Goal: Navigation & Orientation: Find specific page/section

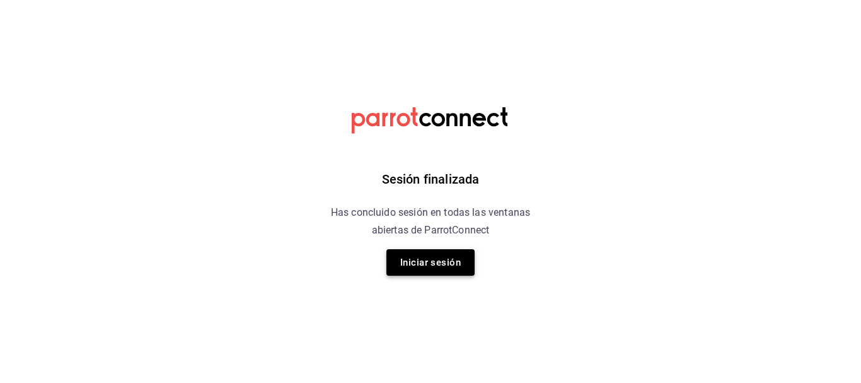
click at [465, 259] on button "Iniciar sesión" at bounding box center [431, 262] width 88 height 26
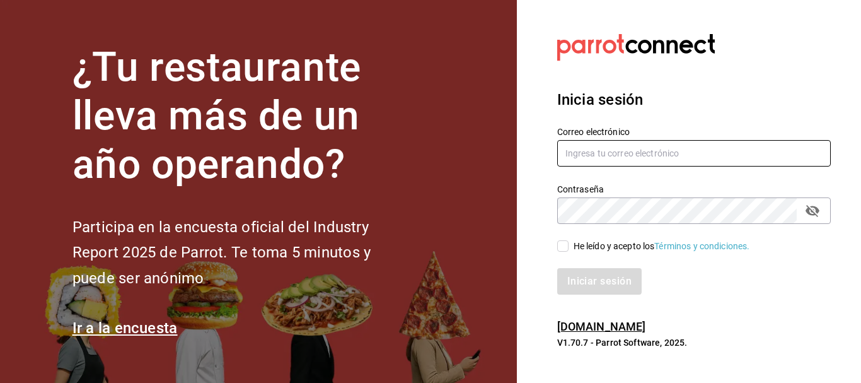
click at [610, 150] on input "text" at bounding box center [695, 153] width 274 height 26
type input "[EMAIL_ADDRESS][DOMAIN_NAME]"
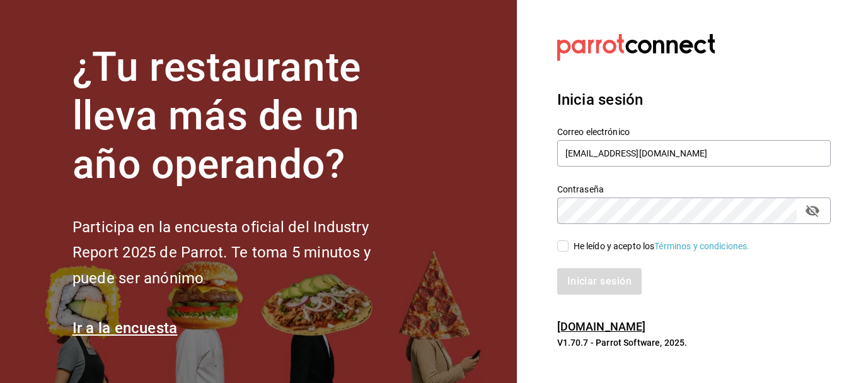
click at [560, 248] on input "He leído y acepto los Términos y condiciones." at bounding box center [563, 245] width 11 height 11
checkbox input "true"
click at [608, 293] on button "Iniciar sesión" at bounding box center [601, 281] width 86 height 26
